Goal: Information Seeking & Learning: Check status

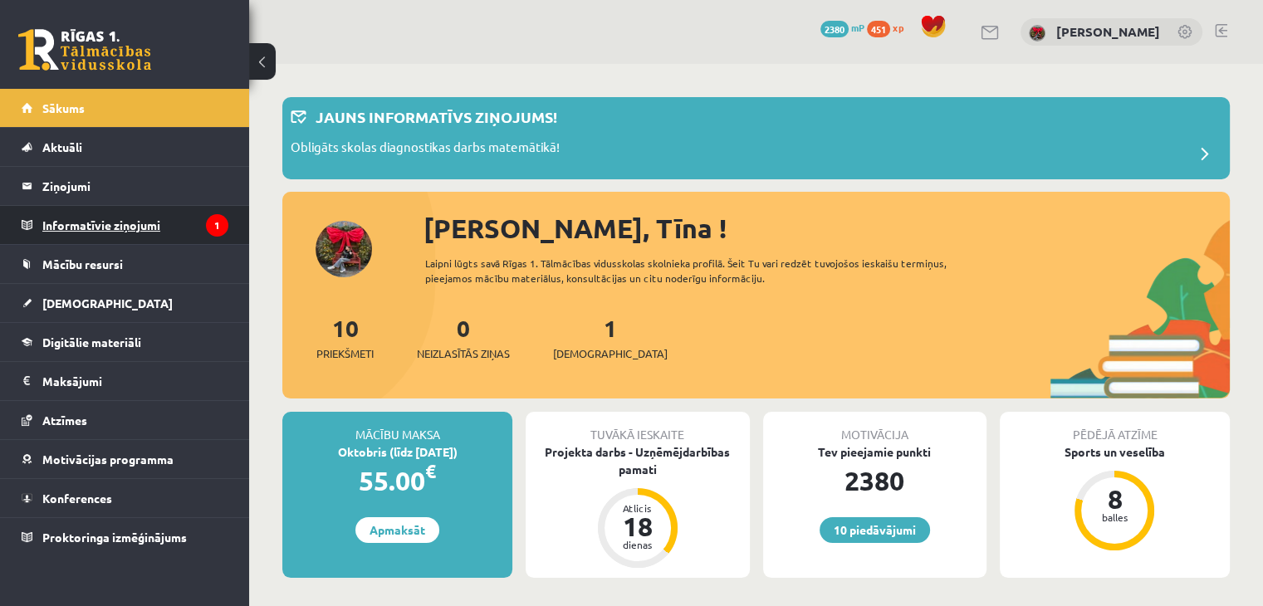
click at [100, 208] on legend "Informatīvie ziņojumi 1" at bounding box center [135, 225] width 186 height 38
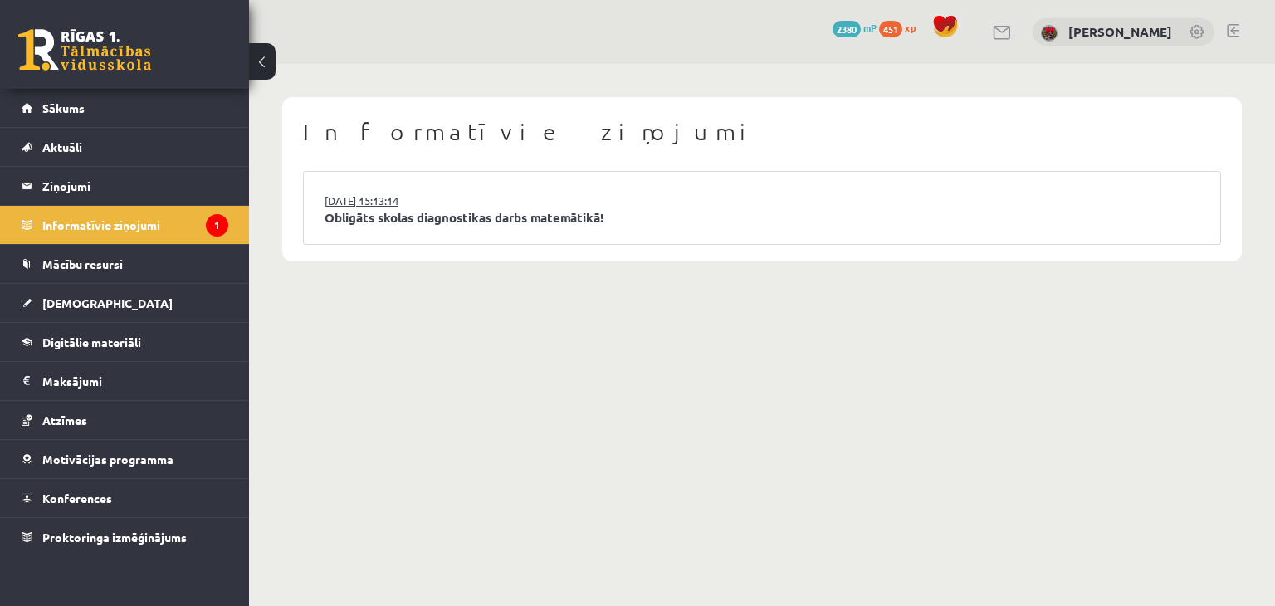
click at [403, 207] on link "14.10.2025 15:13:14" at bounding box center [387, 201] width 125 height 17
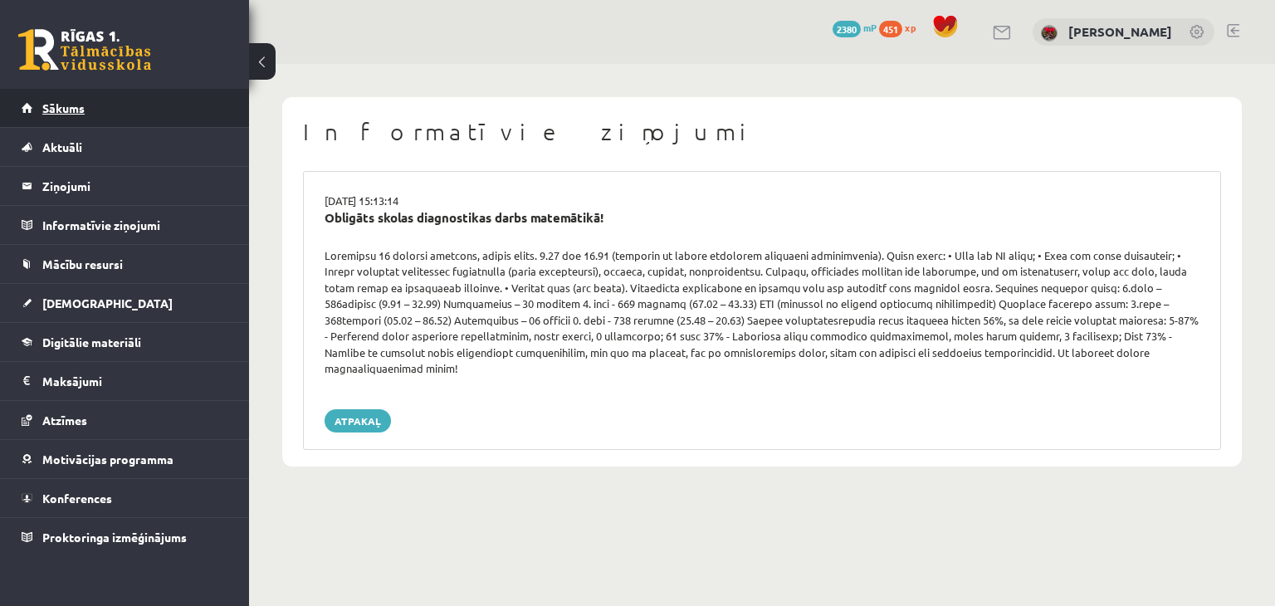
click at [73, 118] on link "Sākums" at bounding box center [125, 108] width 207 height 38
